Goal: Task Accomplishment & Management: Complete application form

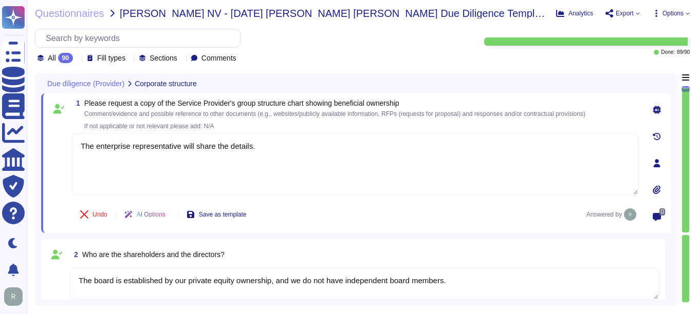
type textarea "The enterprise representative will share the details."
type textarea "The board is established by our private equity ownership, and we do not have in…"
type textarea "No"
type textarea "Sectigo offers a comprehensive range of products and services, including: 1. Di…"
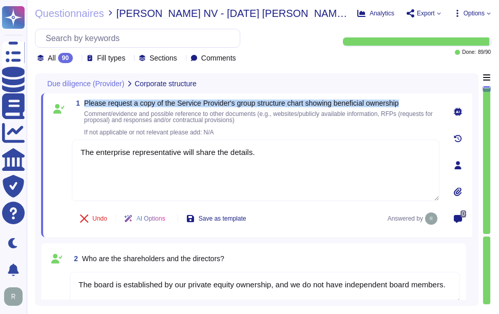
click at [90, 105] on span "Please request a copy of the Service Provider's group structure chart showing b…" at bounding box center [241, 103] width 315 height 8
drag, startPoint x: 85, startPoint y: 101, endPoint x: 431, endPoint y: 102, distance: 346.7
click at [431, 102] on span "Please request a copy of the Service Provider's group structure chart showing b…" at bounding box center [261, 103] width 355 height 7
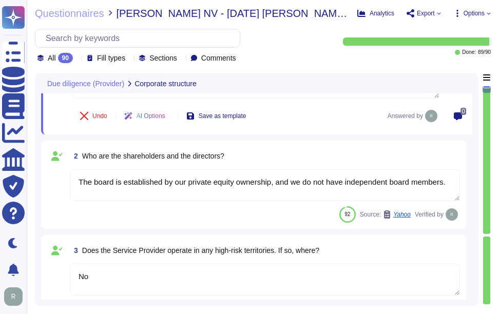
type textarea "The Service Provider's offices are located at: 1. [STREET_ADDRESS]. [STREET_ADD…"
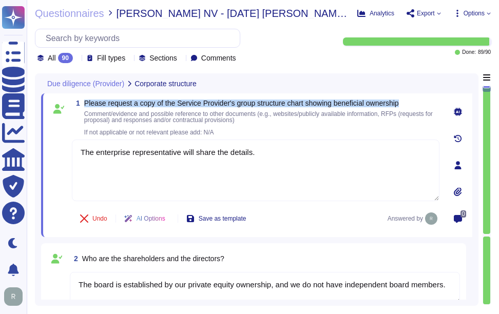
click at [93, 104] on span "Please request a copy of the Service Provider's group structure chart showing b…" at bounding box center [241, 103] width 315 height 8
drag, startPoint x: 84, startPoint y: 100, endPoint x: 412, endPoint y: 98, distance: 328.2
click at [412, 98] on div "1 Please request a copy of the Service Provider's group structure chart showing…" at bounding box center [256, 165] width 431 height 144
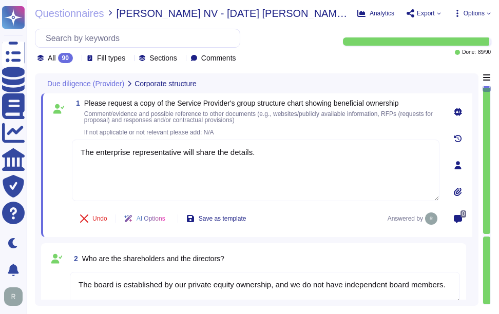
click at [296, 128] on span "Comment/evidence and possible reference to other documents (e.g., websites/publ…" at bounding box center [261, 123] width 355 height 25
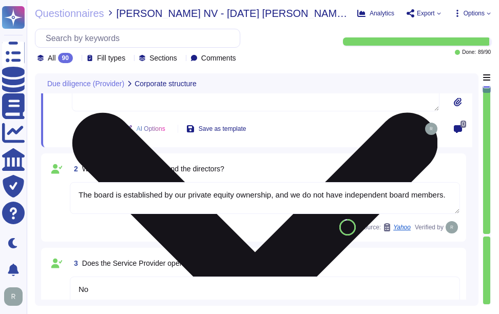
scroll to position [154, 0]
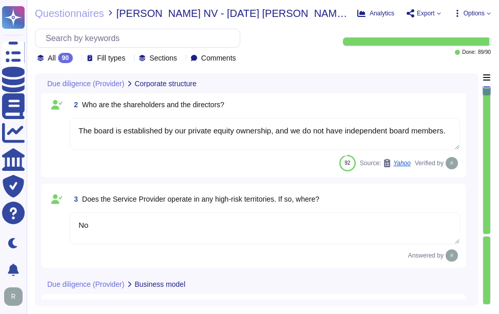
type textarea "The Service Provider's offices are located at: 1. [STREET_ADDRESS]. [STREET_ADD…"
drag, startPoint x: 83, startPoint y: 103, endPoint x: 270, endPoint y: 100, distance: 187.5
click at [270, 100] on div "2 Who are the shareholders and the directors?" at bounding box center [265, 105] width 390 height 18
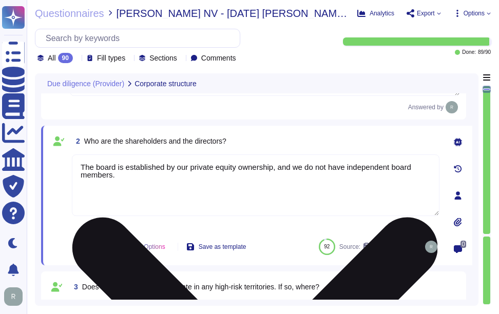
scroll to position [51, 0]
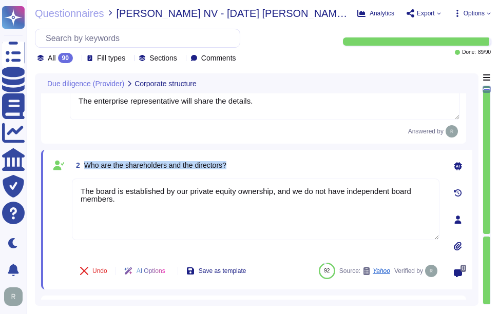
drag, startPoint x: 85, startPoint y: 165, endPoint x: 246, endPoint y: 158, distance: 161.4
click at [246, 158] on div "2 Who are the shareholders and the directors?" at bounding box center [256, 165] width 368 height 18
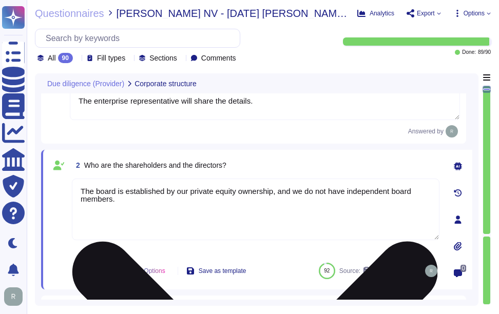
click at [198, 208] on textarea "The board is established by our private equity ownership, and we do not have in…" at bounding box center [256, 210] width 368 height 62
drag, startPoint x: 131, startPoint y: 209, endPoint x: 72, endPoint y: 185, distance: 64.3
click at [72, 185] on textarea "The board is established by our private equity ownership, and we do not have in…" at bounding box center [256, 210] width 368 height 62
paste textarea "We are a privately held entity and do not disclose this information"
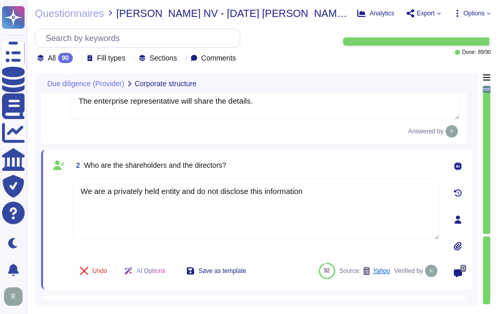
click at [280, 167] on div "2 Who are the shareholders and the directors?" at bounding box center [256, 165] width 368 height 18
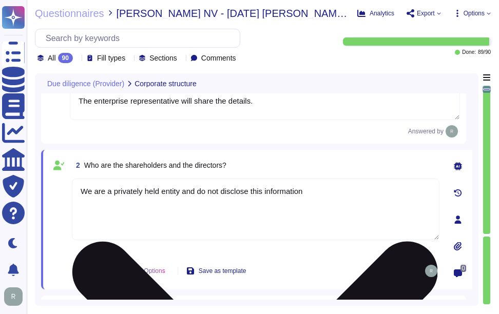
click at [346, 202] on textarea "We are a privately held entity and do not disclose this information" at bounding box center [256, 210] width 368 height 62
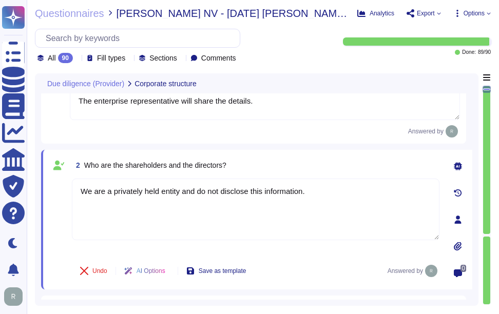
click at [365, 157] on div "2 Who are the shareholders and the directors? We are a privately held entity an…" at bounding box center [256, 220] width 431 height 140
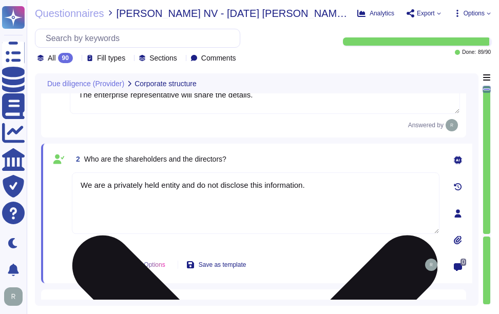
scroll to position [0, 0]
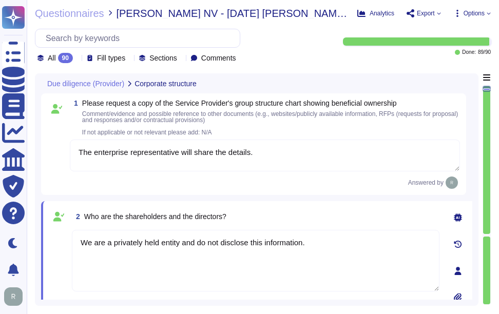
drag, startPoint x: 95, startPoint y: 153, endPoint x: 178, endPoint y: 155, distance: 83.2
click at [178, 155] on textarea "The enterprise representative will share the details." at bounding box center [265, 156] width 390 height 32
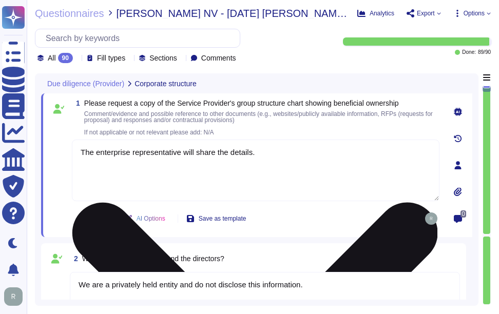
click at [295, 156] on textarea "The enterprise representative will share the details." at bounding box center [256, 171] width 368 height 62
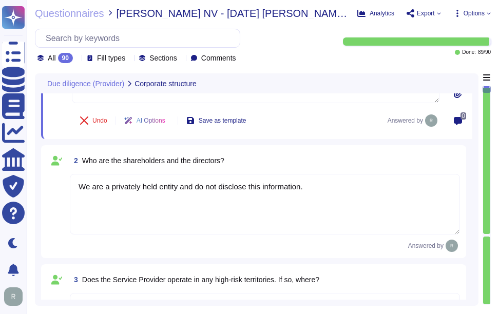
scroll to position [103, 0]
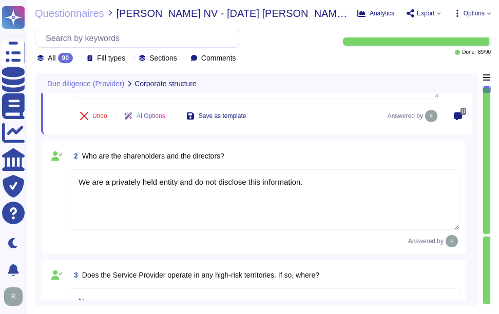
click at [329, 184] on textarea "We are a privately held entity and do not disclose this information." at bounding box center [265, 200] width 390 height 61
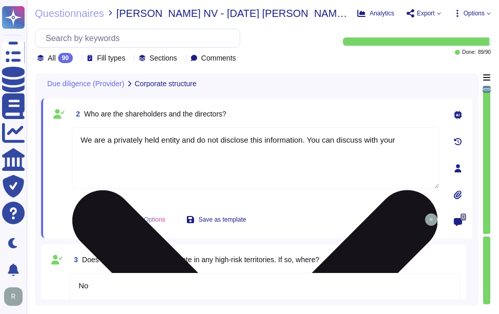
paste textarea "enterprise representative"
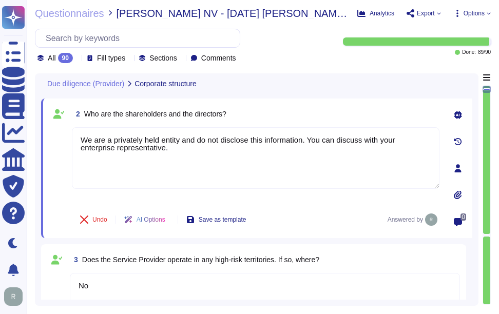
type textarea "We are a privately held entity and do not disclose this information. You can di…"
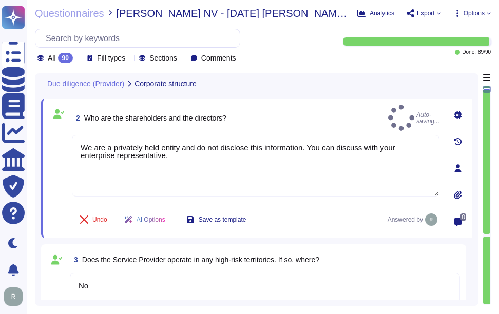
click at [348, 120] on div "2 Who are the shareholders and the directors? Auto-saving..." at bounding box center [256, 118] width 368 height 26
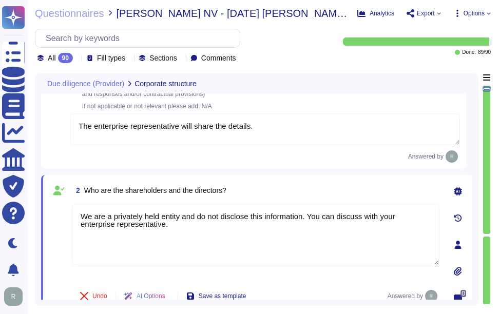
scroll to position [51, 0]
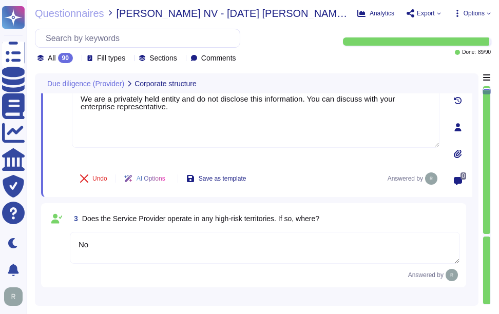
type textarea "The Service Provider's offices are located at: 1. [STREET_ADDRESS]. [STREET_ADD…"
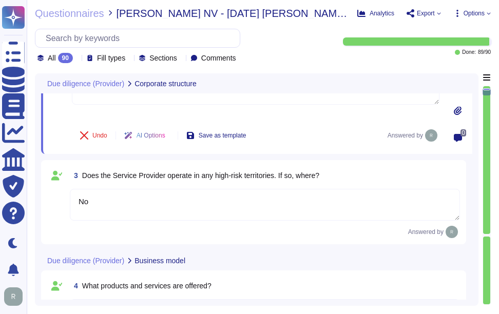
scroll to position [205, 0]
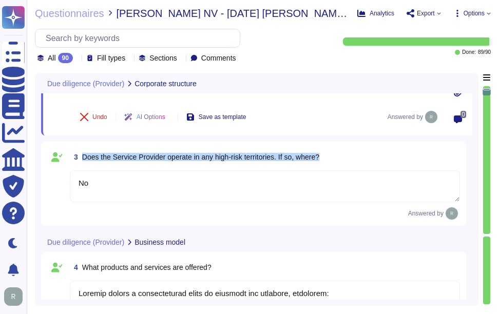
drag, startPoint x: 82, startPoint y: 159, endPoint x: 329, endPoint y: 147, distance: 247.8
click at [329, 147] on div "3 Does the Service Provider operate in any high-risk territories. If so, where?…" at bounding box center [253, 184] width 425 height 84
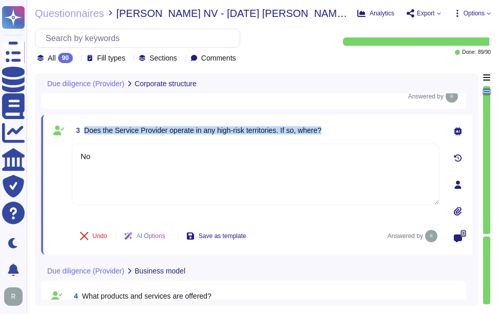
drag, startPoint x: 83, startPoint y: 130, endPoint x: 344, endPoint y: 126, distance: 261.0
click at [344, 126] on div "3 Does the Service Provider operate in any high-risk territories. If so, where?" at bounding box center [256, 130] width 368 height 18
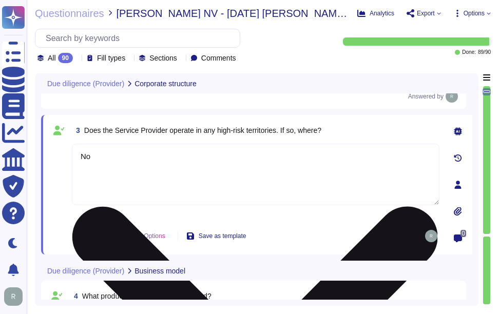
click at [309, 178] on textarea "No" at bounding box center [256, 175] width 368 height 62
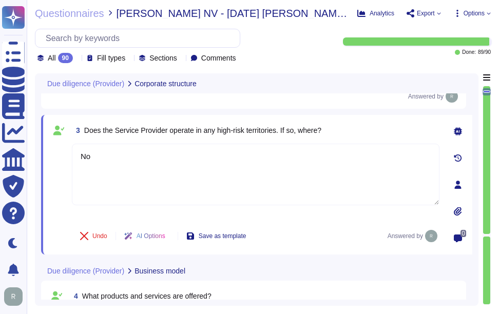
click at [383, 127] on div "3 Does the Service Provider operate in any high-risk territories. If so, where?" at bounding box center [256, 130] width 368 height 18
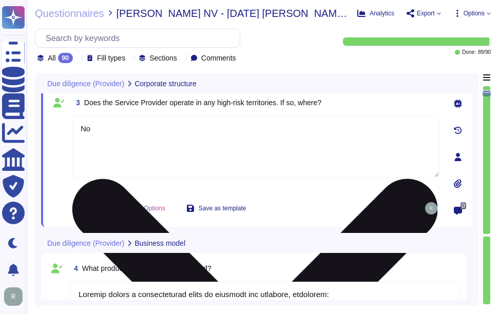
type textarea "The ICT service procured is a core part of Sectigo's activities, as the provisi…"
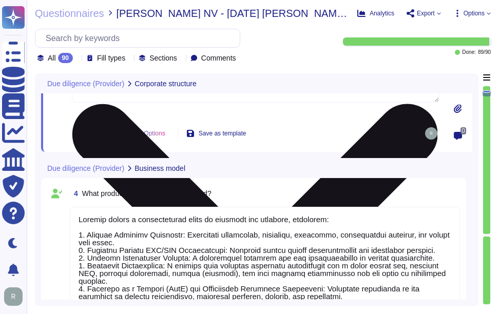
scroll to position [360, 0]
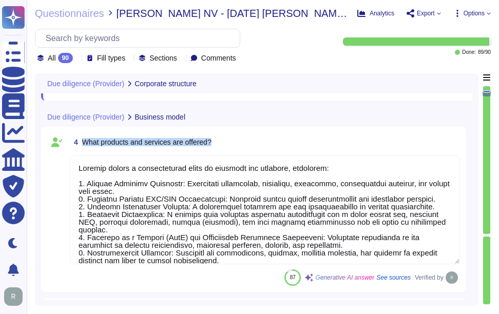
drag, startPoint x: 84, startPoint y: 143, endPoint x: 223, endPoint y: 139, distance: 139.2
click at [223, 139] on div "4 What products and services are offered?" at bounding box center [265, 142] width 390 height 18
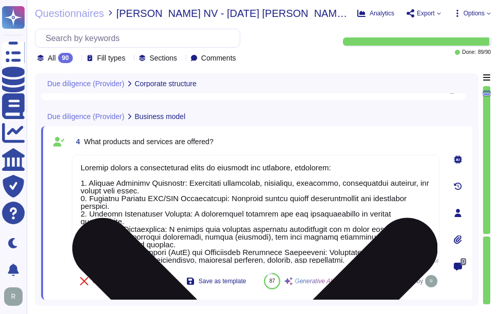
scroll to position [275, 0]
type textarea "The enterprise representative will share the details."
type textarea "We are a privately held entity and do not disclose this information. You can di…"
type textarea "No"
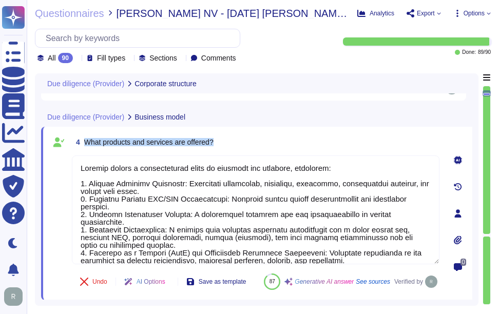
drag, startPoint x: 84, startPoint y: 142, endPoint x: 248, endPoint y: 136, distance: 163.5
click at [248, 136] on div "4 What products and services are offered?" at bounding box center [256, 142] width 368 height 18
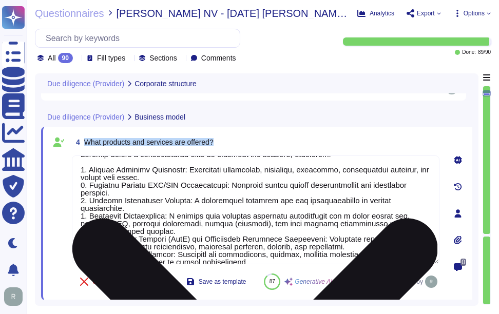
scroll to position [0, 0]
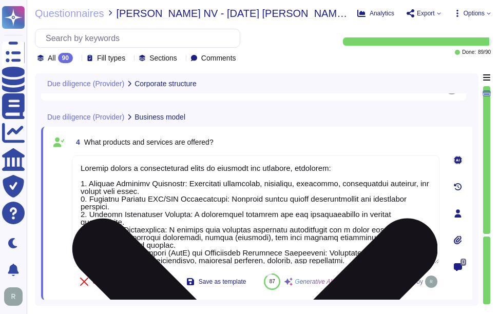
click at [249, 204] on textarea at bounding box center [256, 210] width 368 height 109
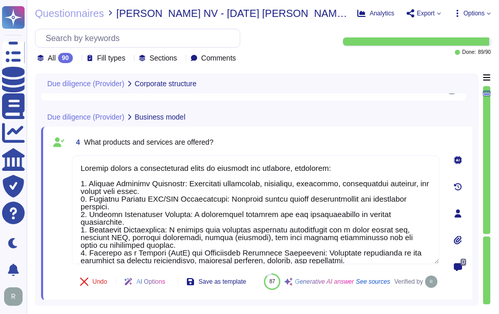
click at [334, 122] on div "Due diligence (Provider) Business model" at bounding box center [256, 117] width 431 height 20
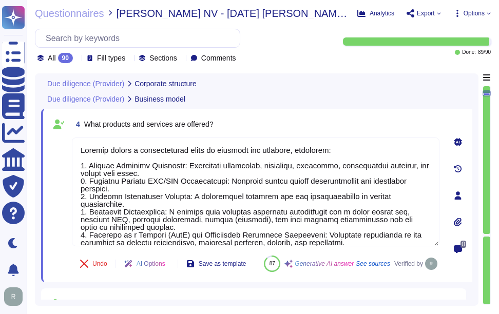
type textarea "The enterprise representative will share the details."
type textarea "We are a privately held entity and do not disclose this information. You can di…"
type textarea "No"
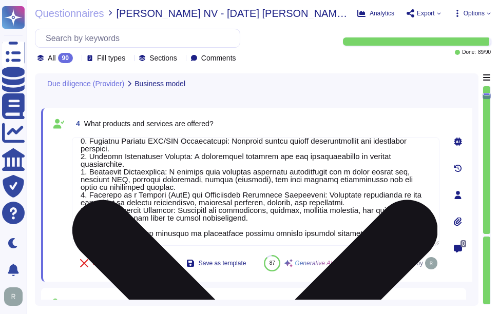
scroll to position [429, 0]
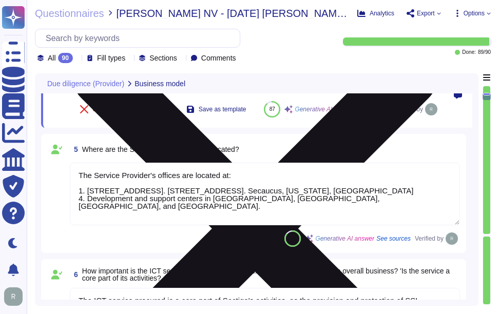
type textarea "No, the Service Provider does not intend to subcontract a part or all of the se…"
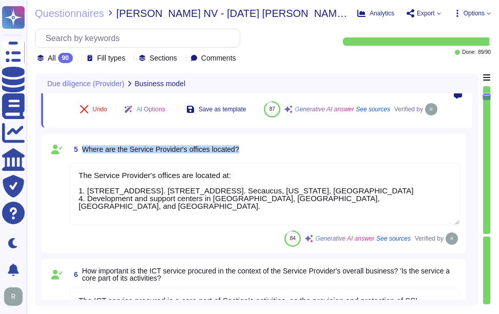
drag, startPoint x: 83, startPoint y: 173, endPoint x: 328, endPoint y: 177, distance: 244.5
click at [328, 159] on div "5 Where are the Service Provider's offices located?" at bounding box center [265, 149] width 390 height 18
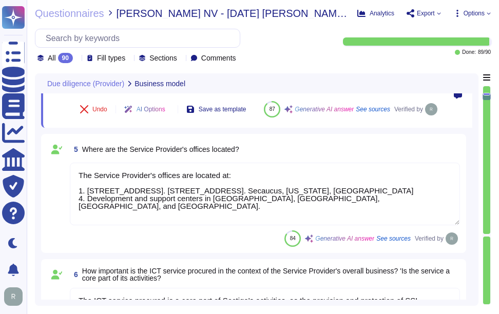
scroll to position [24, 0]
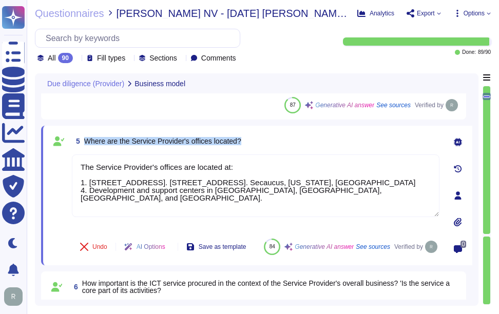
drag, startPoint x: 86, startPoint y: 144, endPoint x: 308, endPoint y: 152, distance: 222.5
click at [308, 152] on div "5 Where are the Service Provider's offices located? The Service Provider's offi…" at bounding box center [244, 195] width 390 height 127
click at [102, 137] on span "Where are the Service Provider's offices located?" at bounding box center [162, 141] width 157 height 8
click at [105, 142] on span "Where are the Service Provider's offices located?" at bounding box center [162, 141] width 157 height 8
drag, startPoint x: 85, startPoint y: 142, endPoint x: 277, endPoint y: 141, distance: 192.1
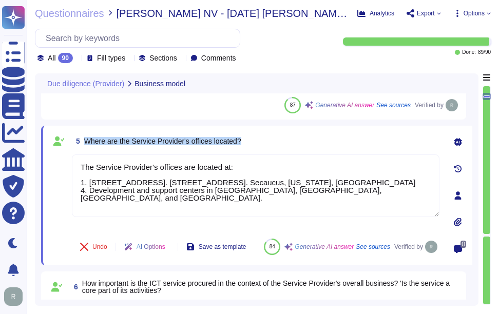
click at [277, 141] on div "5 Where are the Service Provider's offices located?" at bounding box center [256, 141] width 368 height 18
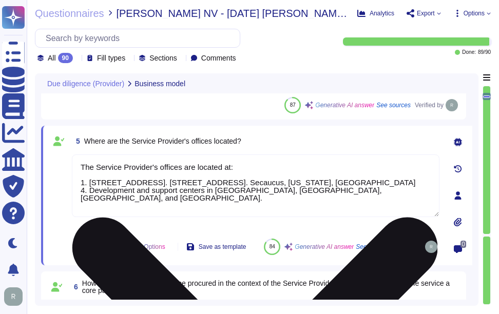
click at [165, 191] on textarea "The Service Provider's offices are located at: 1. [STREET_ADDRESS]. [STREET_ADD…" at bounding box center [256, 186] width 368 height 63
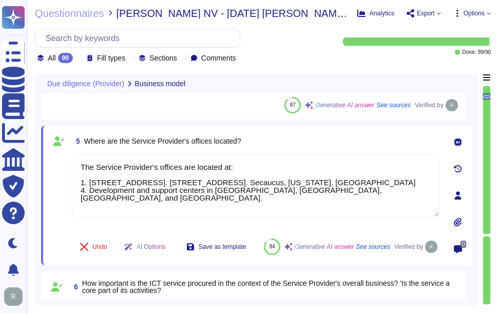
click at [311, 140] on div "5 Where are the Service Provider's offices located?" at bounding box center [256, 141] width 368 height 18
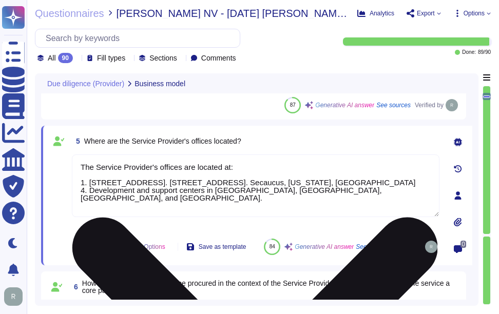
click at [369, 209] on textarea "The Service Provider's offices are located at: 1. [STREET_ADDRESS]. [STREET_ADD…" at bounding box center [256, 186] width 368 height 63
paste textarea "Sectigo's headquarters is located at [STREET_ADDRESS]."
click at [265, 176] on textarea "The Service Provider's offices are located at: 1. [STREET_ADDRESS]. [STREET_ADD…" at bounding box center [256, 190] width 368 height 70
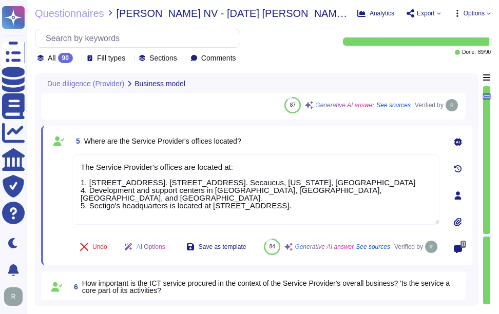
type textarea "The Service Provider's offices are located at: 1. [STREET_ADDRESS]. [STREET_ADD…"
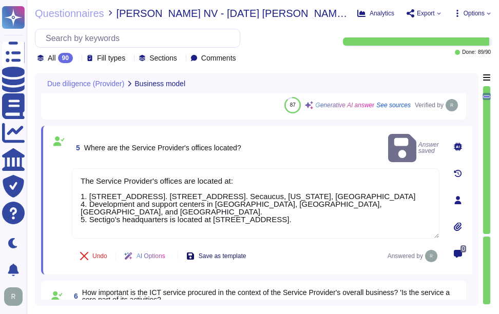
type textarea "Yes, the Service Provider has sufficient expertise, resources, and abilities to…"
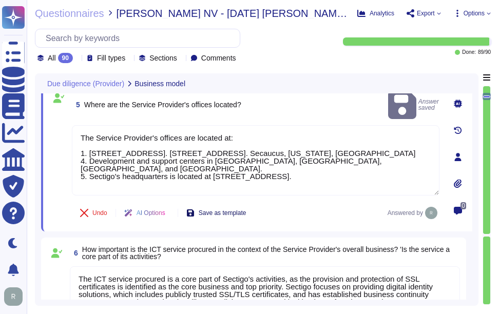
scroll to position [532, 0]
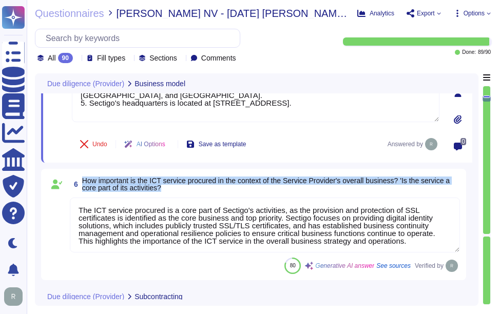
drag, startPoint x: 82, startPoint y: 181, endPoint x: 198, endPoint y: 199, distance: 118.0
click at [198, 199] on div "6 How important is the ICT service procured in the context of the Service Provi…" at bounding box center [253, 224] width 413 height 99
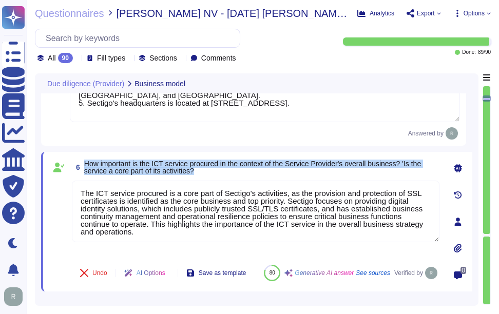
drag, startPoint x: 85, startPoint y: 163, endPoint x: 199, endPoint y: 174, distance: 114.0
click at [199, 174] on span "How important is the ICT service procured in the context of the Service Provide…" at bounding box center [261, 167] width 355 height 14
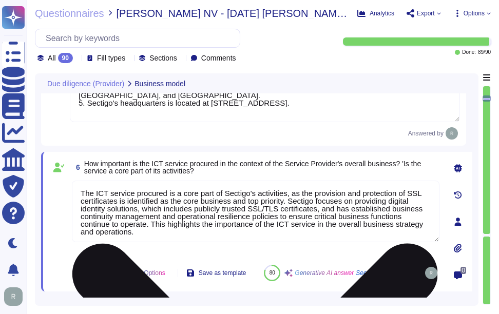
click at [194, 199] on textarea "The ICT service procured is a core part of Sectigo's activities, as the provisi…" at bounding box center [256, 212] width 368 height 62
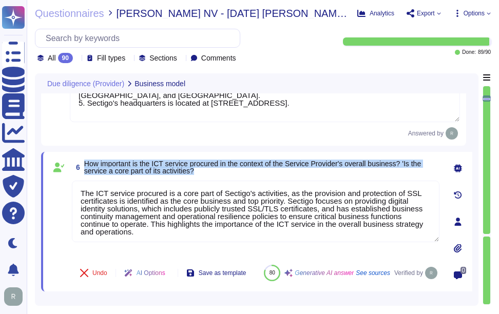
drag, startPoint x: 86, startPoint y: 163, endPoint x: 210, endPoint y: 171, distance: 124.0
click at [210, 171] on span "How important is the ICT service procured in the context of the Service Provide…" at bounding box center [261, 167] width 355 height 14
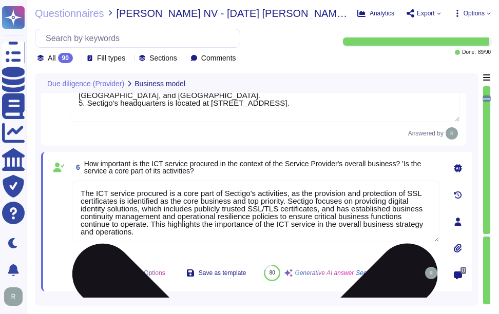
click at [177, 208] on textarea "The ICT service procured is a core part of Sectigo's activities, as the provisi…" at bounding box center [256, 212] width 368 height 62
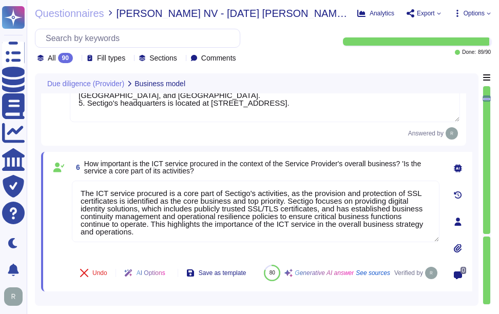
click at [341, 163] on span "How important is the ICT service procured in the context of the Service Provide…" at bounding box center [252, 167] width 337 height 15
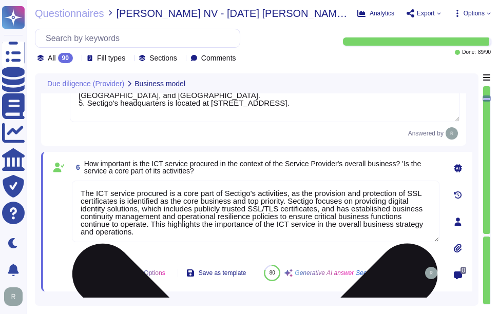
scroll to position [2, 0]
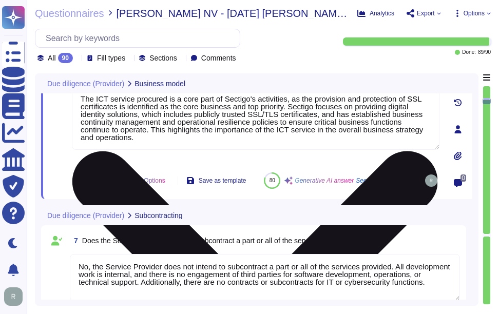
type textarea "Yes, Sectigo is responsible for its service commitments and system requirements…"
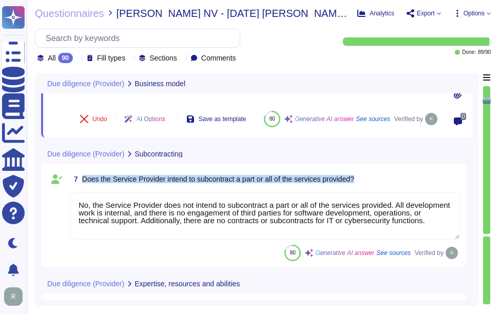
drag, startPoint x: 83, startPoint y: 190, endPoint x: 372, endPoint y: 184, distance: 289.7
click at [372, 184] on div "7 Does the Service Provider intend to subcontract a part or all of the services…" at bounding box center [265, 179] width 390 height 18
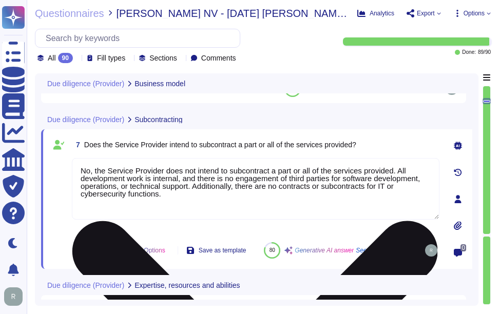
scroll to position [1, 0]
type textarea "Yes, Sectigo is responsible for its service commitments and system requirements…"
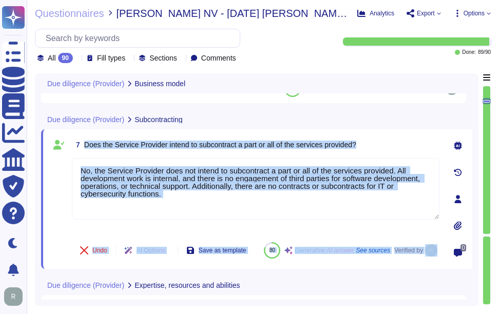
drag, startPoint x: 84, startPoint y: 143, endPoint x: 443, endPoint y: 149, distance: 359.1
click at [443, 149] on div "7 Does the Service Provider intend to subcontract a part or all of the services…" at bounding box center [256, 199] width 431 height 140
click at [159, 148] on span "Does the Service Provider intend to subcontract a part or all of the services p…" at bounding box center [220, 145] width 272 height 8
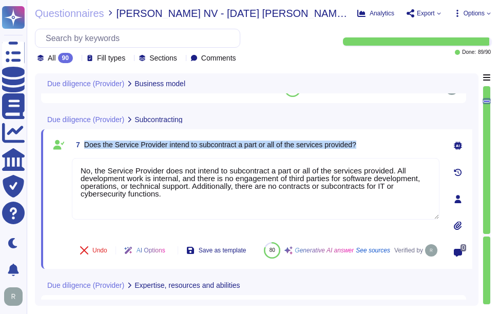
drag, startPoint x: 84, startPoint y: 143, endPoint x: 369, endPoint y: 142, distance: 284.6
click at [369, 142] on div "7 Does the Service Provider intend to subcontract a part or all of the services…" at bounding box center [256, 145] width 368 height 18
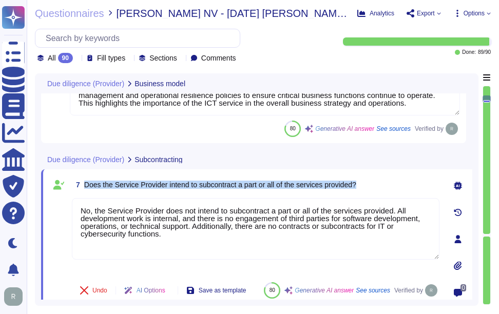
type textarea "Sectigo offers a comprehensive range of products and services, including: 1. Di…"
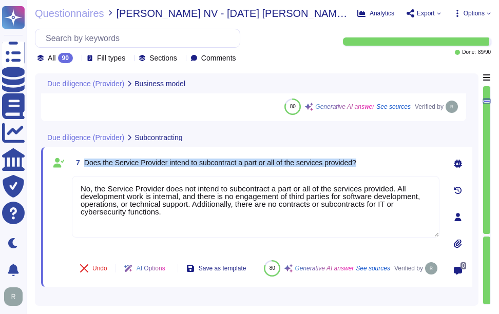
scroll to position [709, 0]
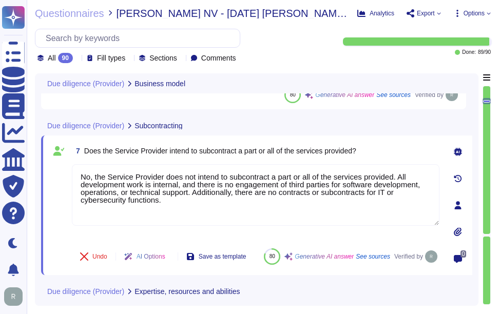
drag, startPoint x: 168, startPoint y: 201, endPoint x: 71, endPoint y: 179, distance: 100.2
click at [71, 179] on div "7 Does the Service Provider intend to subcontract a part or all of the services…" at bounding box center [244, 205] width 390 height 127
click at [183, 162] on div "7 Does the Service Provider intend to subcontract a part or all of the services…" at bounding box center [244, 205] width 390 height 127
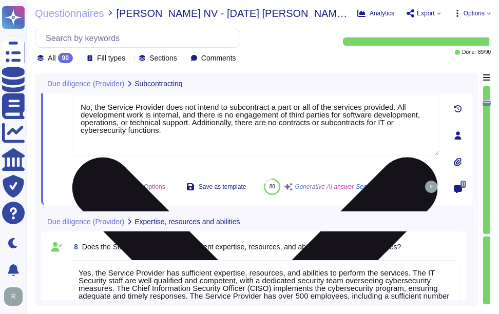
type textarea "Yes, Sectigo signs agreements/contracts with their suppliers and customers on a…"
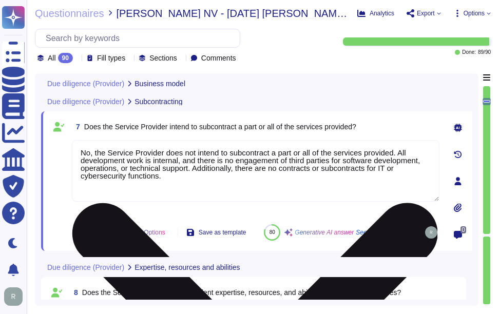
type textarea "The Service Provider's offices are located at: 1. [STREET_ADDRESS]. [STREET_ADD…"
type textarea "The ICT service procured is a core part of Sectigo's activities, as the provisi…"
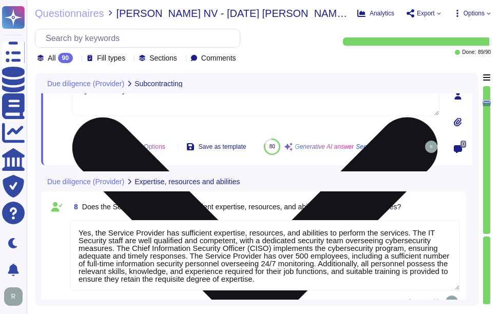
scroll to position [863, 0]
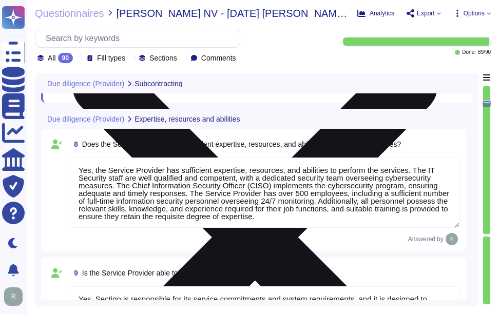
type textarea "The Service Provider has over 500 employees, with a sufficient number of full-t…"
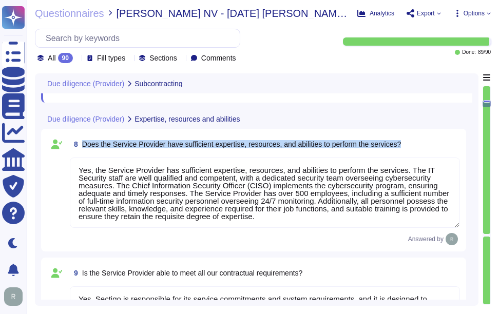
drag, startPoint x: 83, startPoint y: 153, endPoint x: 408, endPoint y: 152, distance: 325.7
click at [408, 152] on div "8 Does the Service Provider have sufficient expertise, resources, and abilities…" at bounding box center [265, 144] width 390 height 18
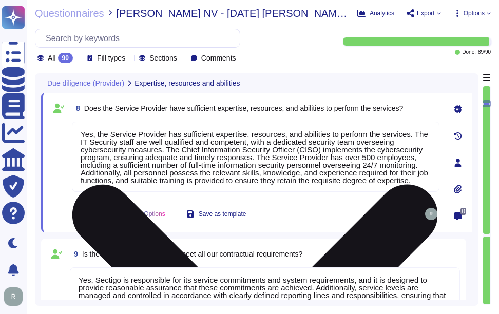
type textarea "No, the Service Provider does not intend to subcontract a part or all of the se…"
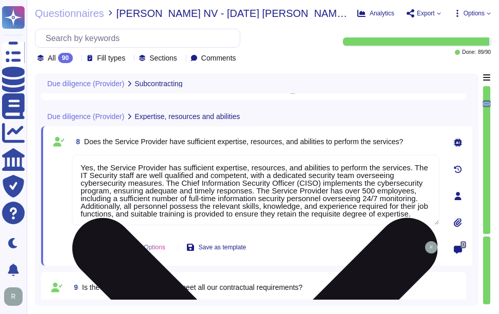
scroll to position [812, 0]
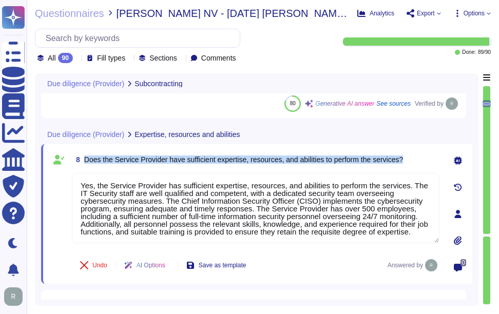
drag, startPoint x: 84, startPoint y: 159, endPoint x: 413, endPoint y: 159, distance: 328.7
click at [413, 159] on div "8 Does the Service Provider have sufficient expertise, resources, and abilities…" at bounding box center [256, 160] width 368 height 18
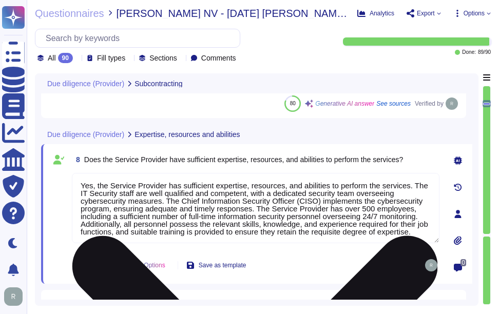
click at [192, 206] on textarea "Yes, the Service Provider has sufficient expertise, resources, and abilities to…" at bounding box center [256, 208] width 368 height 70
paste textarea "ensures adequate and timely responses, and there are sufficient full-time infor…"
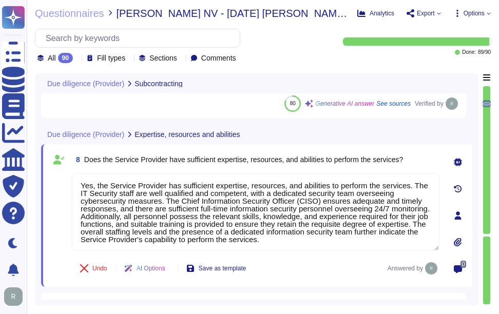
type textarea "Yes, the Service Provider has sufficient expertise, resources, and abilities to…"
click at [208, 171] on div "8 Does the Service Provider have sufficient expertise, resources, and abilities…" at bounding box center [244, 216] width 390 height 130
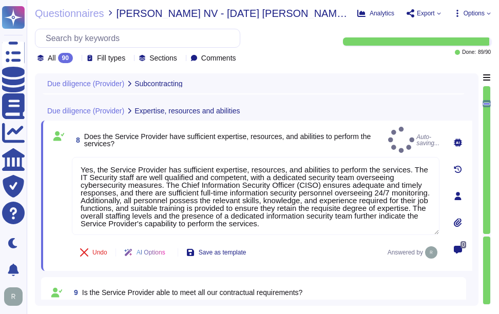
type textarea "No, the Service Provider does not intend to subcontract a part or all of the se…"
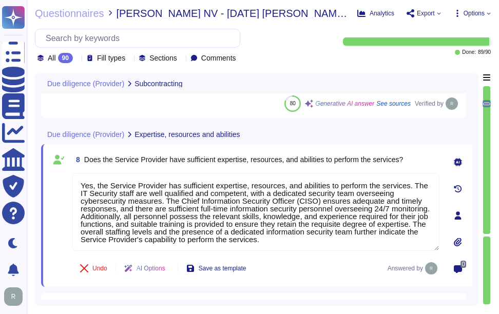
type textarea "No, the Service Provider does not intend to subcontract a part or all of the se…"
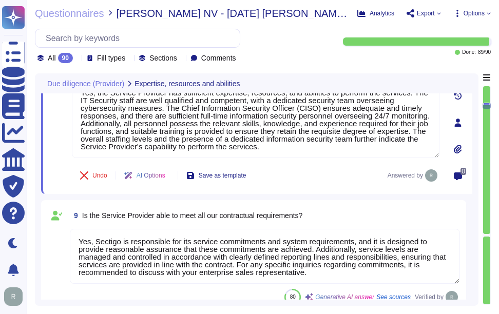
scroll to position [915, 0]
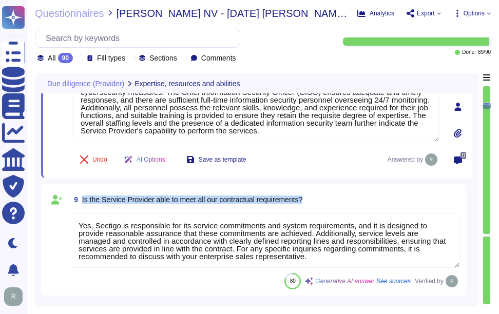
drag, startPoint x: 82, startPoint y: 198, endPoint x: 325, endPoint y: 198, distance: 243.0
click at [325, 198] on div "9 Is the Service Provider able to meet all our contractual requirements?" at bounding box center [265, 200] width 390 height 18
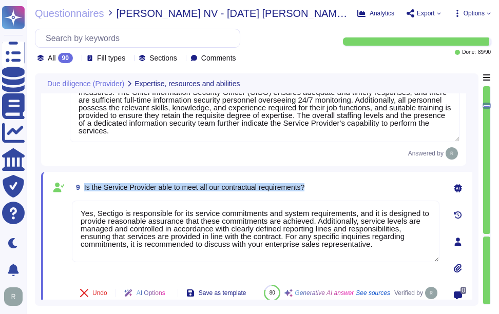
drag, startPoint x: 84, startPoint y: 188, endPoint x: 313, endPoint y: 187, distance: 228.6
click at [313, 187] on div "9 Is the Service Provider able to meet all our contractual requirements?" at bounding box center [256, 187] width 368 height 18
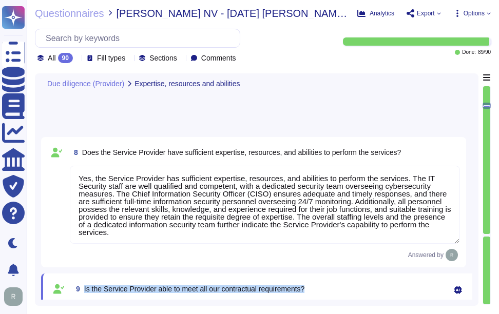
scroll to position [812, 0]
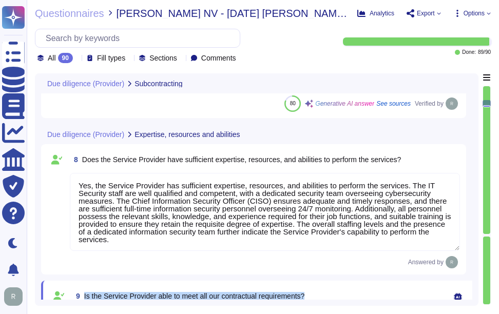
type textarea "No, the Service Provider does not intend to subcontract a part or all of the se…"
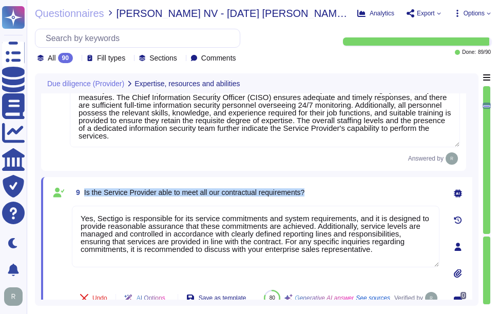
type textarea "The Service Provider has over 500 employees, with a sufficient number of full-t…"
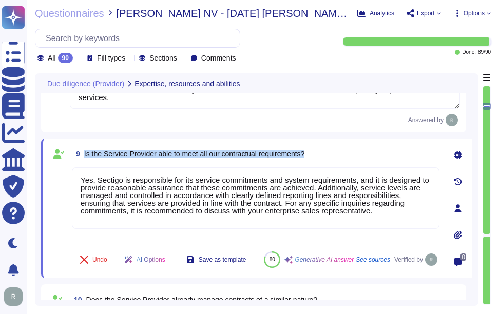
scroll to position [966, 0]
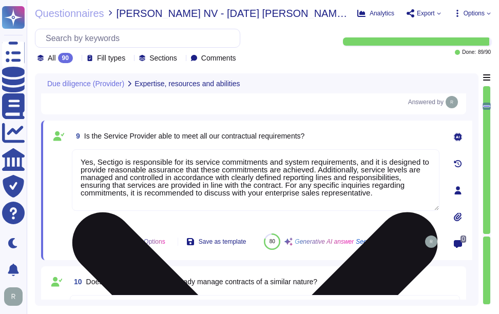
click at [236, 183] on textarea "Yes, Sectigo is responsible for its service commitments and system requirements…" at bounding box center [256, 180] width 368 height 62
paste textarea "The contract/service levels are managed and controlled in accordance with clear…"
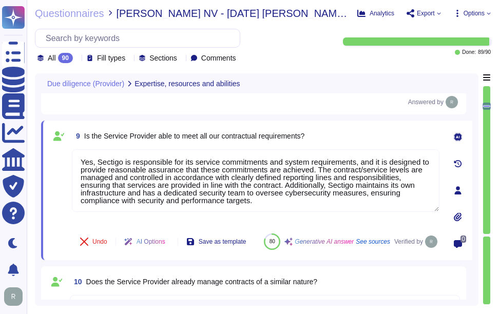
type textarea "Yes, Sectigo is responsible for its service commitments and system requirements…"
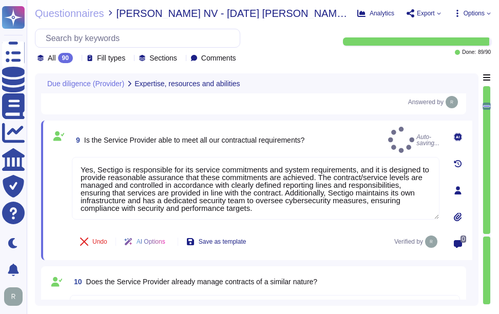
type textarea "Yes, Sectigo's IT systems are designed to meet service commitments and system r…"
click at [337, 141] on div "9 Is the Service Provider able to meet all our contractual requirements? Auto-s…" at bounding box center [256, 140] width 368 height 26
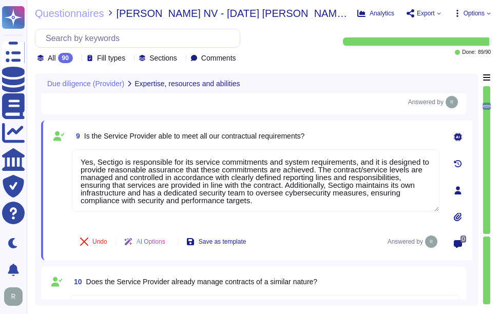
click at [340, 140] on div "9 Is the Service Provider able to meet all our contractual requirements?" at bounding box center [256, 136] width 368 height 18
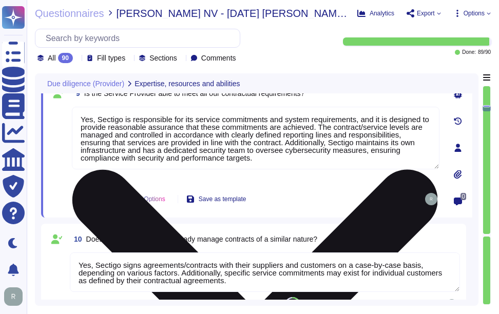
type textarea "Yes, Sectigo's IT systems are designed to meet service commitments and system r…"
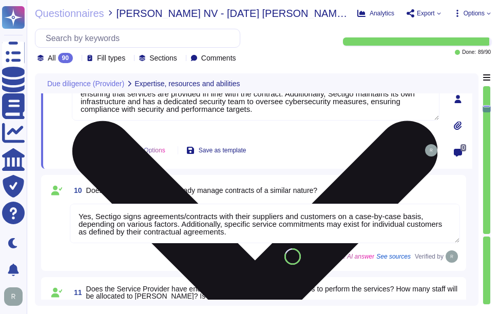
type textarea "Yes, Sectigo has a comprehensive risk management program that includes a formal…"
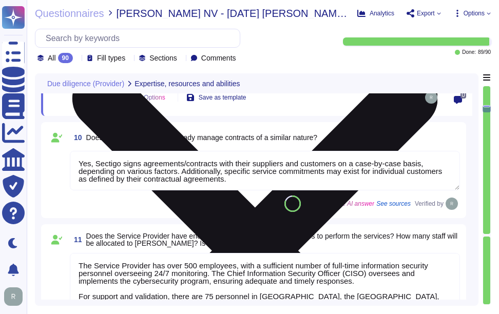
scroll to position [1120, 0]
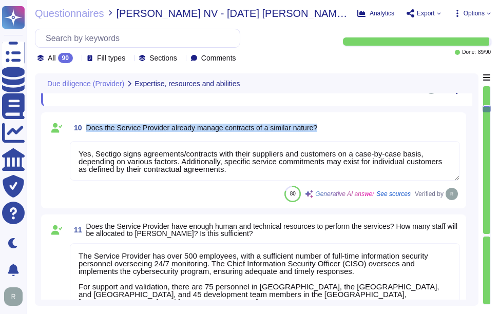
drag, startPoint x: 86, startPoint y: 124, endPoint x: 330, endPoint y: 125, distance: 243.5
click at [330, 125] on div "10 Does the Service Provider already manage contracts of a similar nature?" at bounding box center [265, 128] width 390 height 18
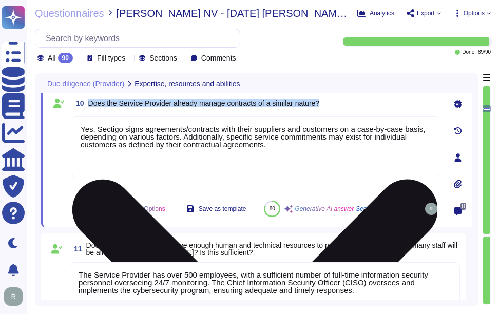
type textarea "Yes, Sectigo has a comprehensive risk management program that includes a formal…"
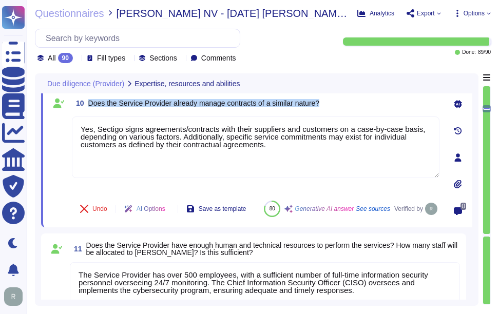
drag, startPoint x: 87, startPoint y: 101, endPoint x: 346, endPoint y: 106, distance: 258.9
click at [346, 106] on div "10 Does the Service Provider already manage contracts of a similar nature?" at bounding box center [256, 103] width 368 height 18
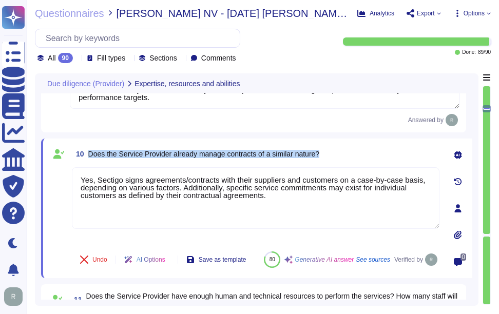
scroll to position [1069, 0]
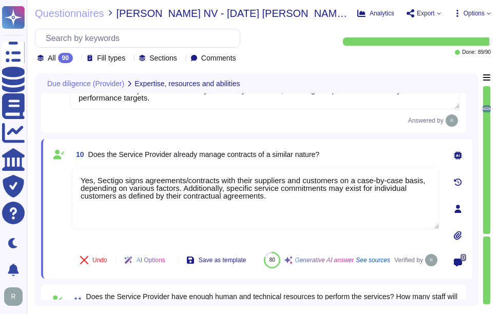
drag, startPoint x: 292, startPoint y: 198, endPoint x: 54, endPoint y: 159, distance: 240.9
click at [54, 159] on div "10 Does the Service Provider already manage contracts of a similar nature? Yes,…" at bounding box center [244, 208] width 390 height 127
paste textarea "Sectigo signs agreements/contracts with their suppliers and customers, also on …"
click at [353, 157] on div "10 Does the Service Provider already manage contracts of a similar nature?" at bounding box center [256, 154] width 368 height 18
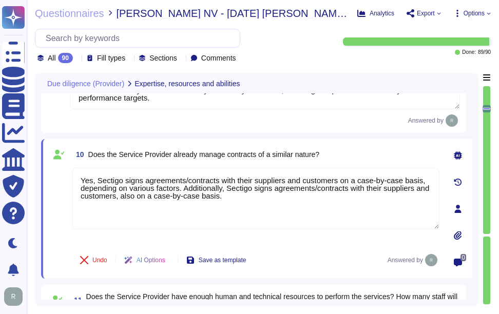
click at [370, 144] on div "10 Does the Service Provider already manage contracts of a similar nature? Yes,…" at bounding box center [256, 209] width 431 height 140
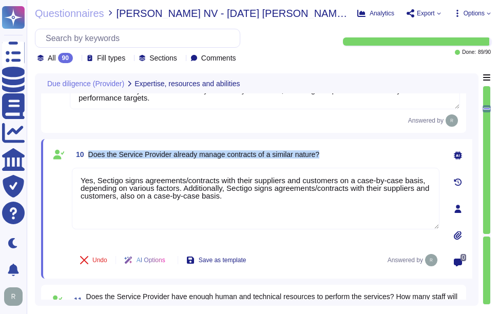
drag, startPoint x: 89, startPoint y: 153, endPoint x: 336, endPoint y: 161, distance: 247.2
click at [336, 161] on div "10 Does the Service Provider already manage contracts of a similar nature?" at bounding box center [256, 154] width 368 height 18
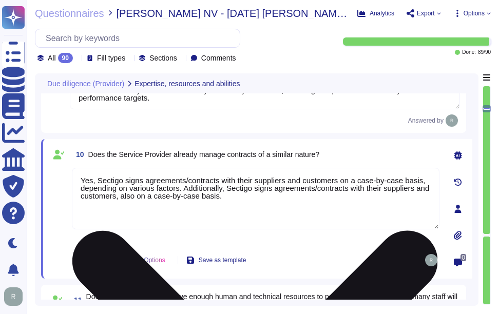
click at [261, 204] on textarea "Yes, Sectigo signs agreements/contracts with their suppliers and customers on a…" at bounding box center [256, 199] width 368 height 62
drag, startPoint x: 184, startPoint y: 188, endPoint x: 252, endPoint y: 206, distance: 69.6
click at [252, 206] on textarea "Yes, Sectigo signs agreements/contracts with their suppliers and customers on a…" at bounding box center [256, 199] width 368 height 62
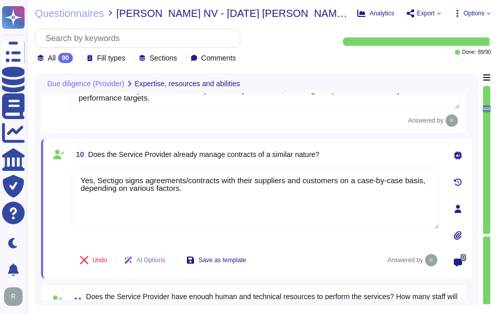
type textarea "Yes, Sectigo signs agreements/contracts with their suppliers and customers on a…"
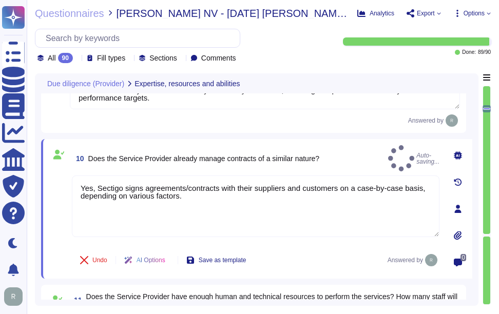
click at [348, 156] on div "10 Does the Service Provider already manage contracts of a similar nature? Auto…" at bounding box center [256, 158] width 368 height 26
